Goal: Transaction & Acquisition: Purchase product/service

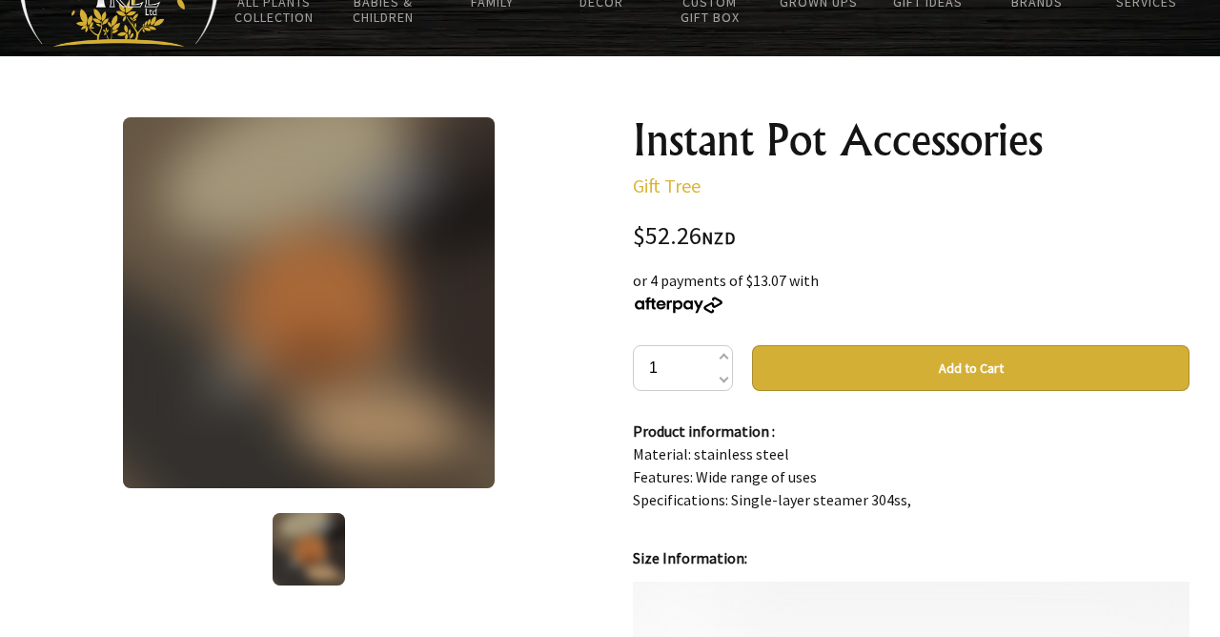
scroll to position [133, 0]
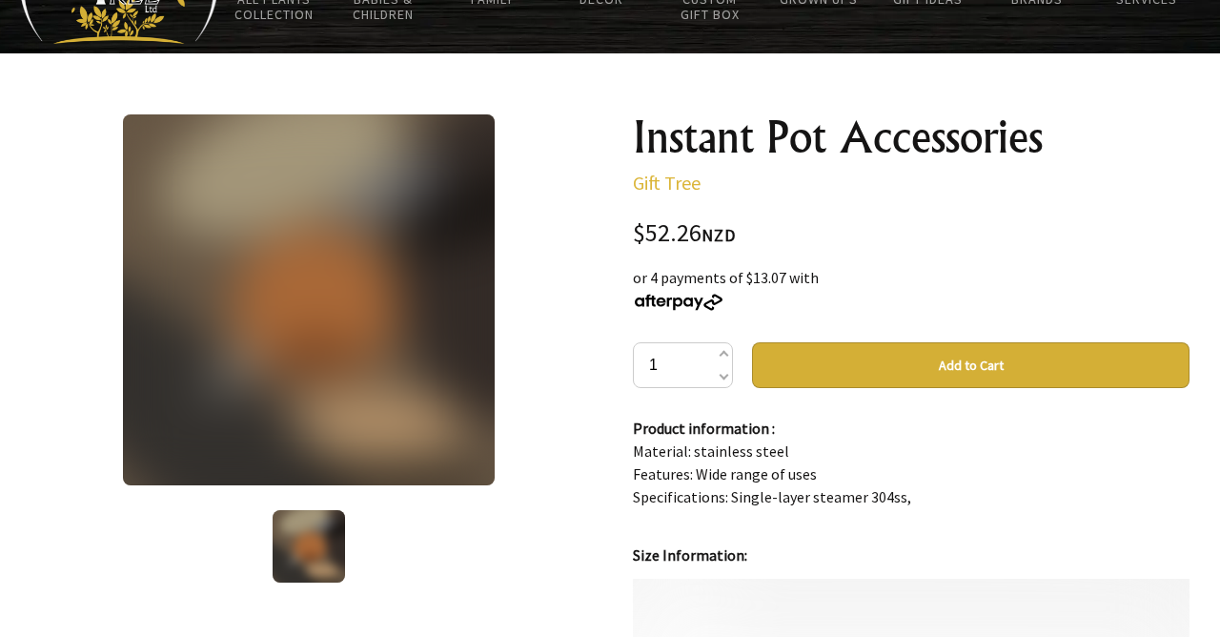
click at [316, 418] on img at bounding box center [308, 299] width 371 height 371
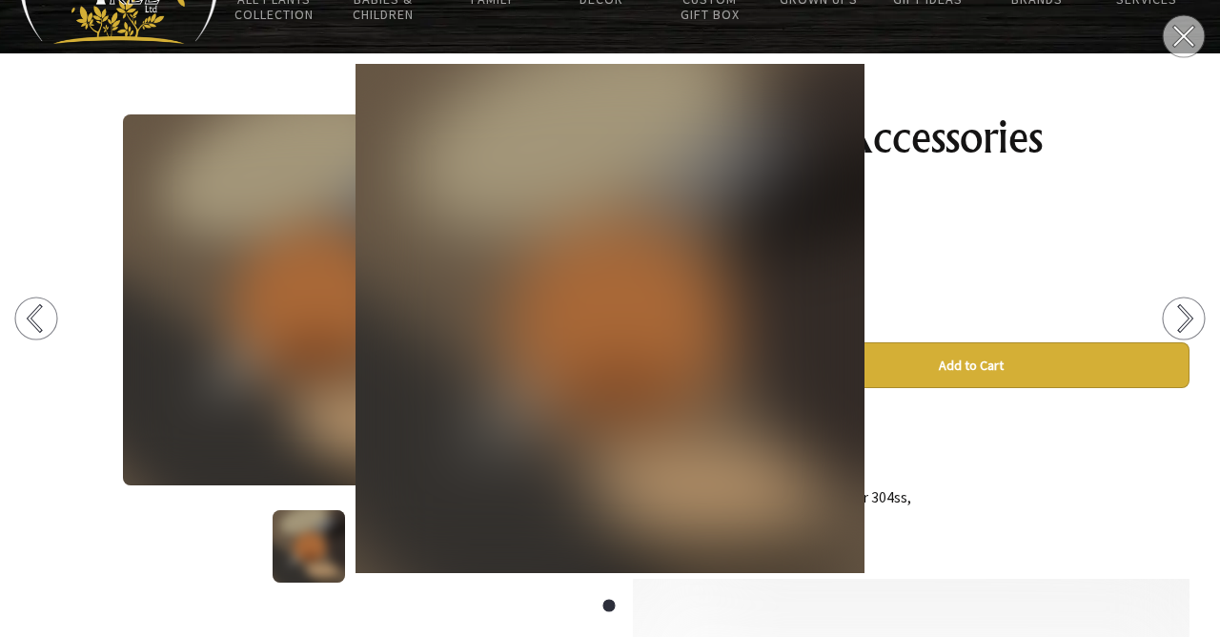
click at [30, 317] on icon at bounding box center [35, 318] width 11 height 25
click at [1178, 316] on circle at bounding box center [1184, 318] width 42 height 42
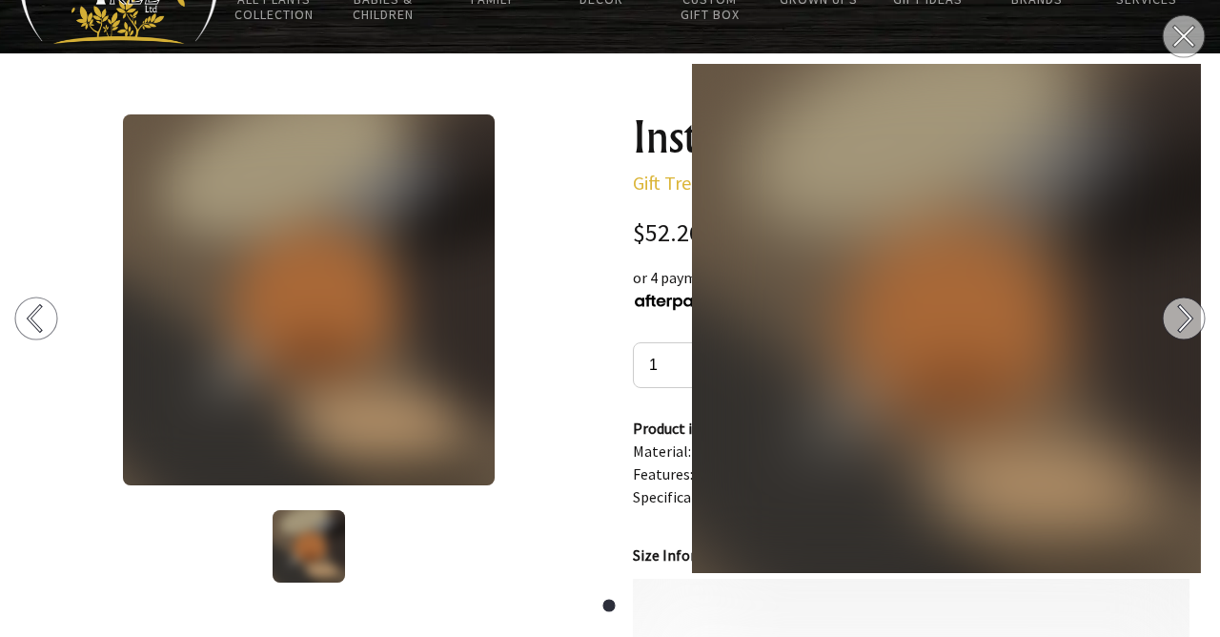
click at [1178, 316] on circle at bounding box center [1184, 318] width 42 height 42
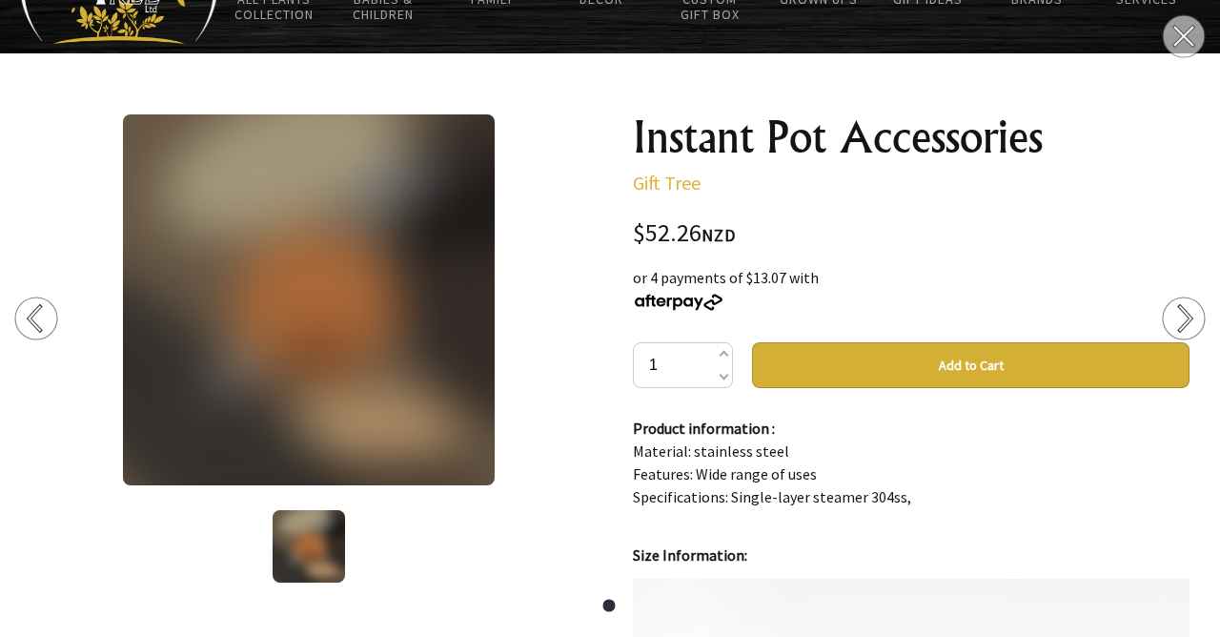
click at [1178, 316] on circle at bounding box center [1184, 318] width 42 height 42
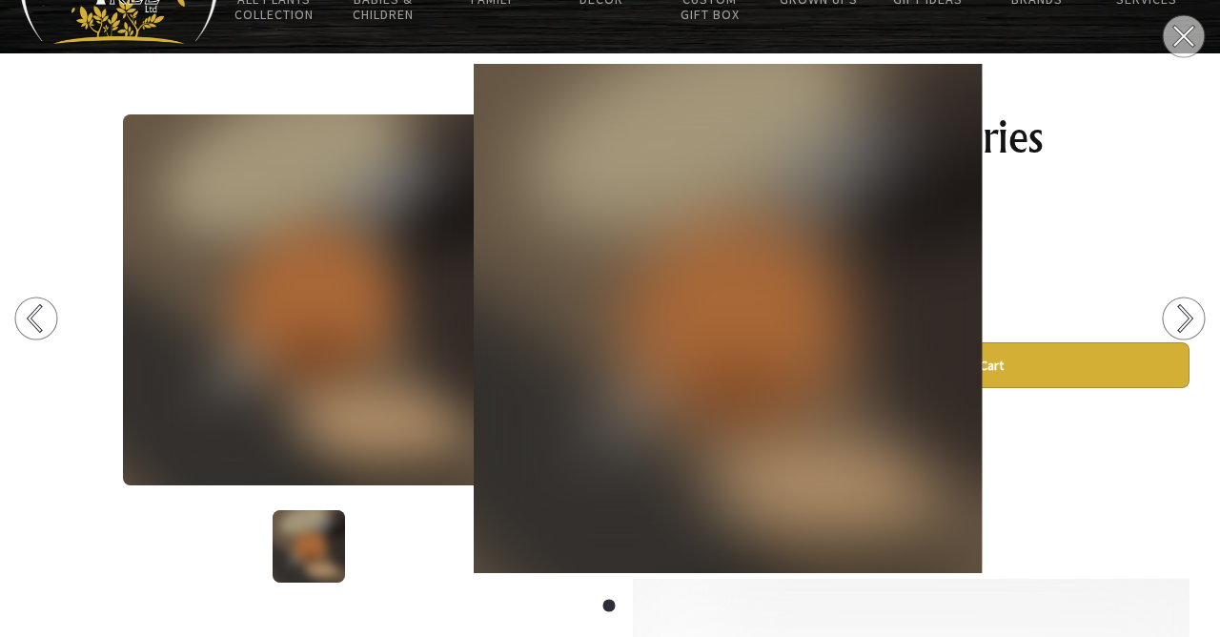
click at [1178, 316] on circle at bounding box center [1184, 318] width 42 height 42
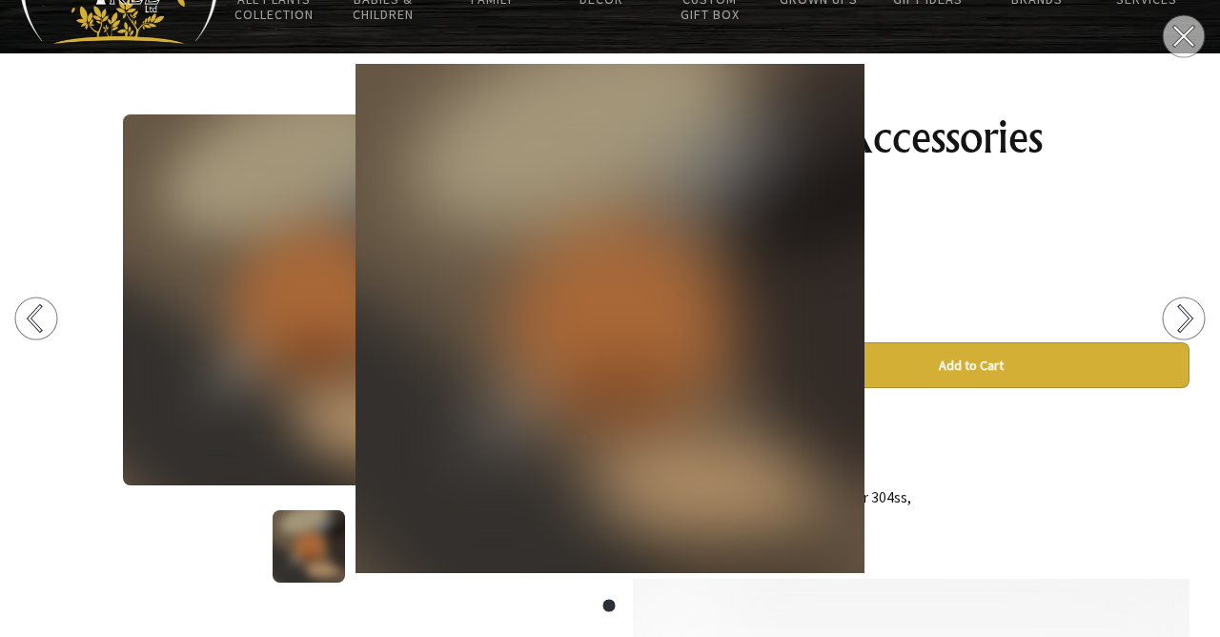
click at [1178, 316] on circle at bounding box center [1184, 318] width 42 height 42
click at [1053, 496] on img at bounding box center [610, 318] width 1220 height 509
click at [53, 325] on circle at bounding box center [36, 318] width 42 height 42
click at [1171, 33] on circle at bounding box center [1184, 36] width 42 height 42
